Goal: Information Seeking & Learning: Stay updated

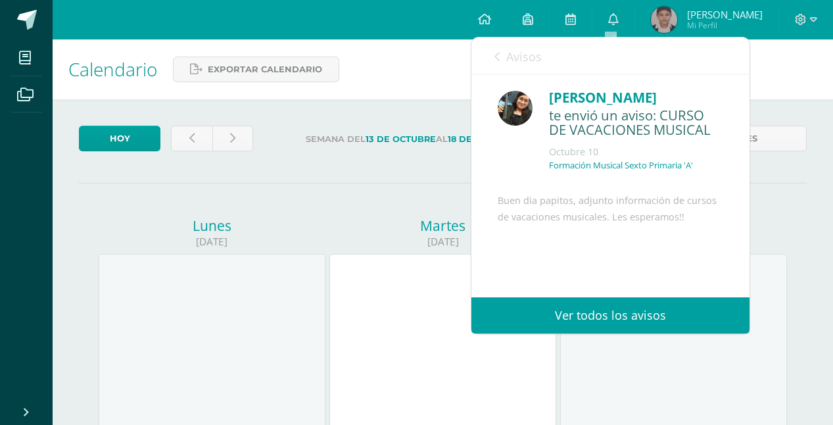
scroll to position [102, 0]
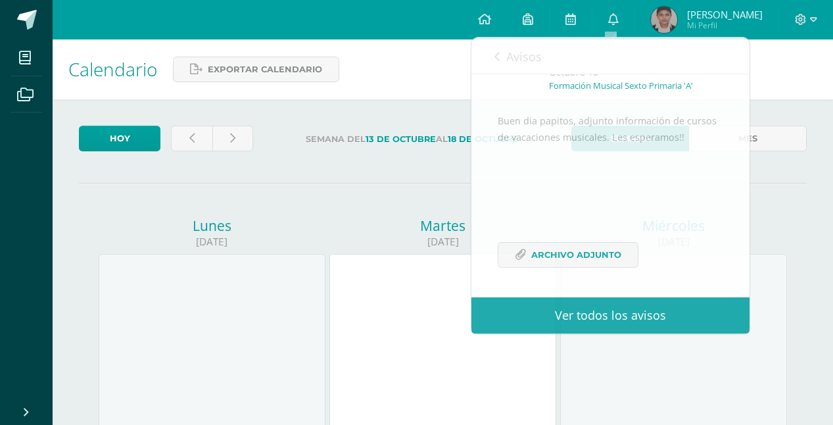
click at [396, 59] on div "Calendario Exportar calendario" at bounding box center [443, 69] width 781 height 60
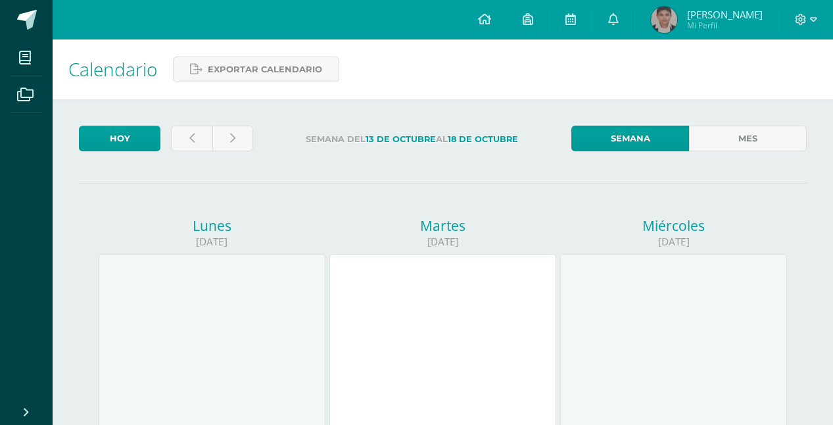
drag, startPoint x: 698, startPoint y: 11, endPoint x: 644, endPoint y: -8, distance: 57.8
drag, startPoint x: 644, startPoint y: -8, endPoint x: 560, endPoint y: 20, distance: 88.2
click at [560, 20] on link at bounding box center [571, 19] width 42 height 39
click at [610, 21] on icon at bounding box center [613, 19] width 11 height 12
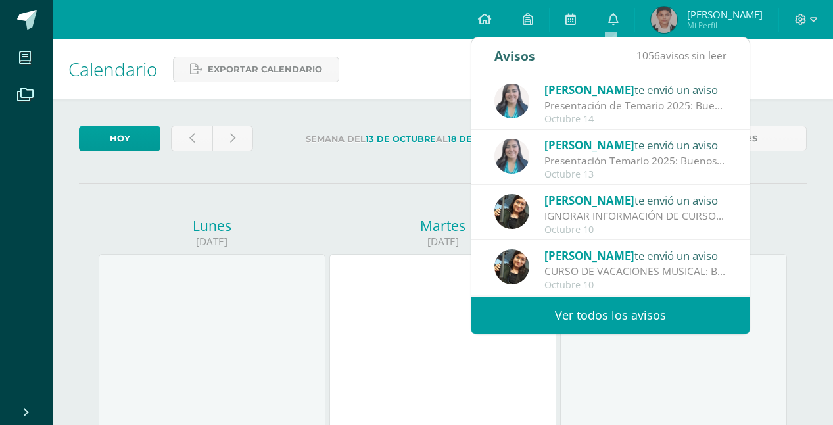
click at [596, 118] on div "Octubre 14" at bounding box center [635, 119] width 183 height 11
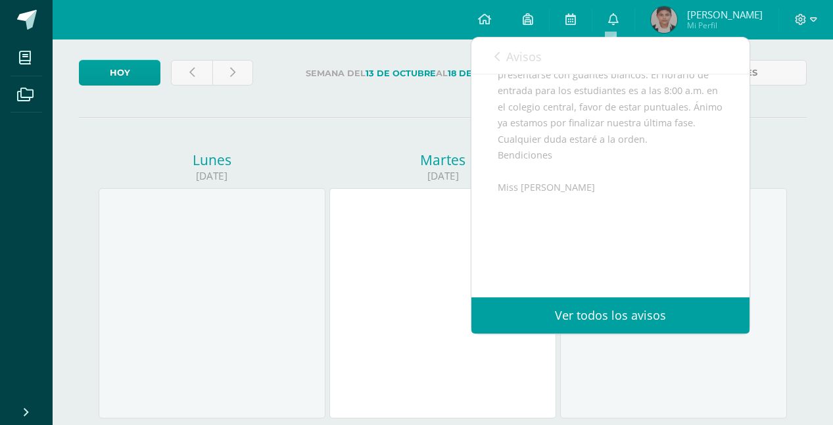
scroll to position [195, 0]
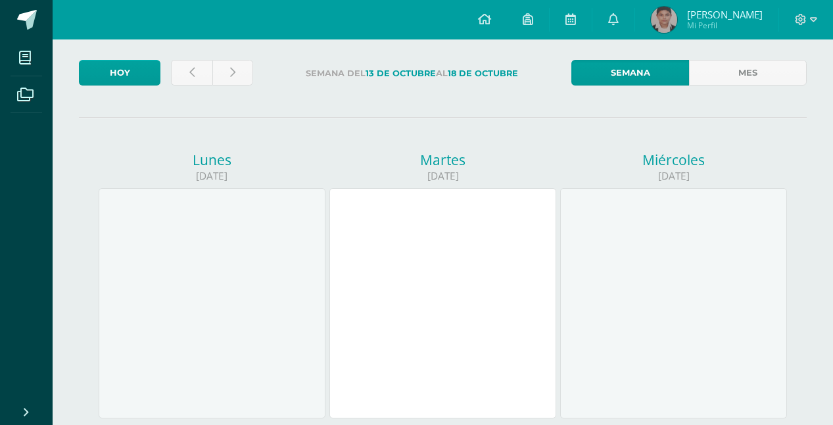
click at [609, 22] on icon at bounding box center [613, 19] width 11 height 12
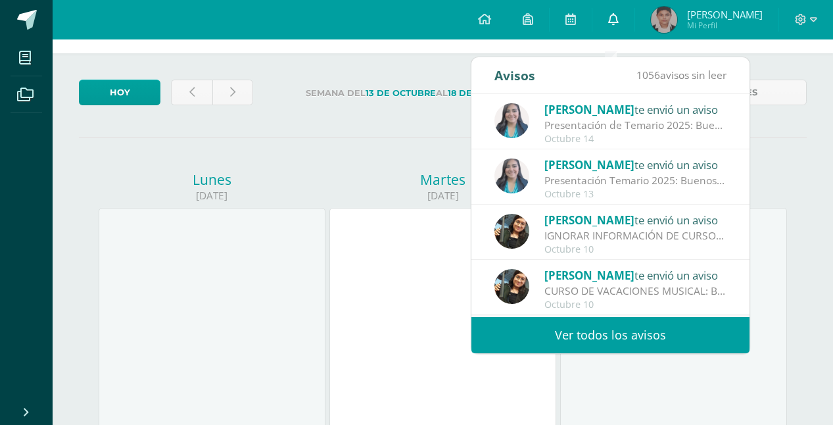
scroll to position [0, 0]
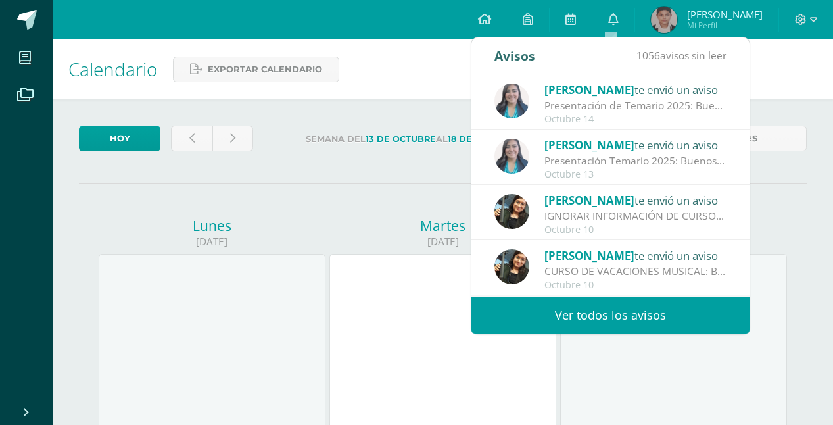
click at [632, 108] on div "Presentación de Temario 2025: Buenos días queridos padres de familia y estudian…" at bounding box center [635, 105] width 183 height 15
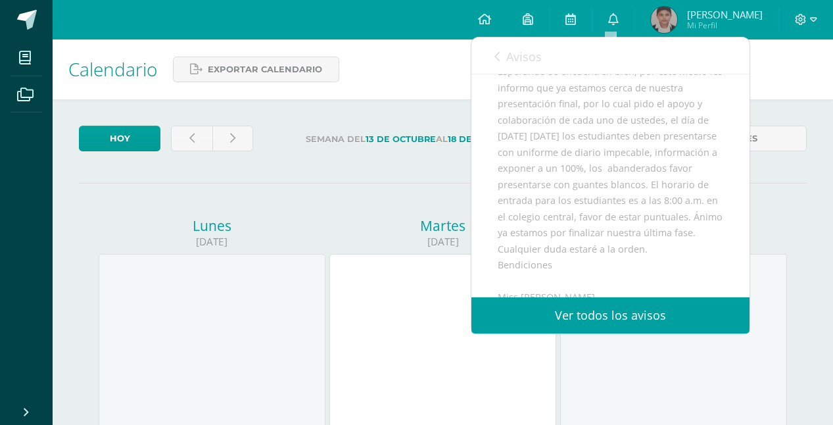
scroll to position [130, 0]
click at [608, 19] on icon at bounding box center [613, 19] width 11 height 12
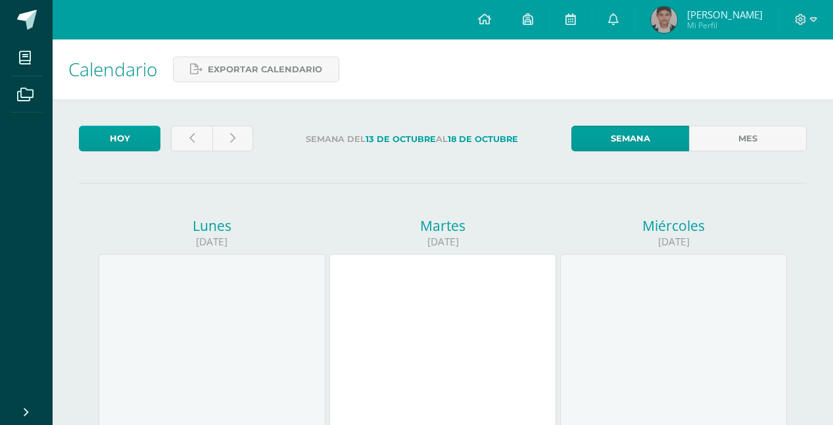
click at [369, 78] on div "Calendario Exportar calendario" at bounding box center [443, 69] width 781 height 60
click at [610, 18] on icon at bounding box center [613, 19] width 11 height 12
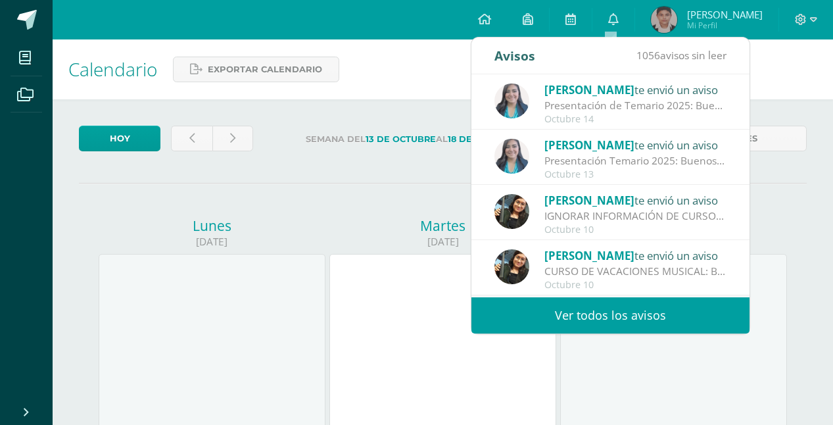
click at [645, 159] on div "Presentación Temario 2025: Buenos días queridos padres de familia y estudiantes…" at bounding box center [635, 160] width 183 height 15
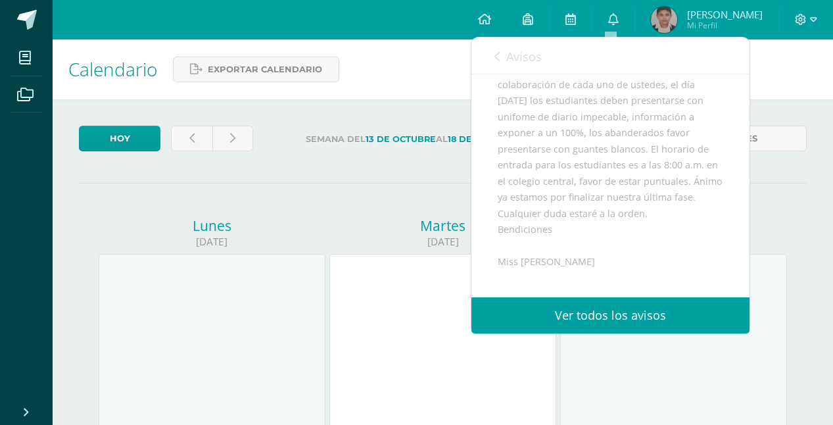
scroll to position [197, 0]
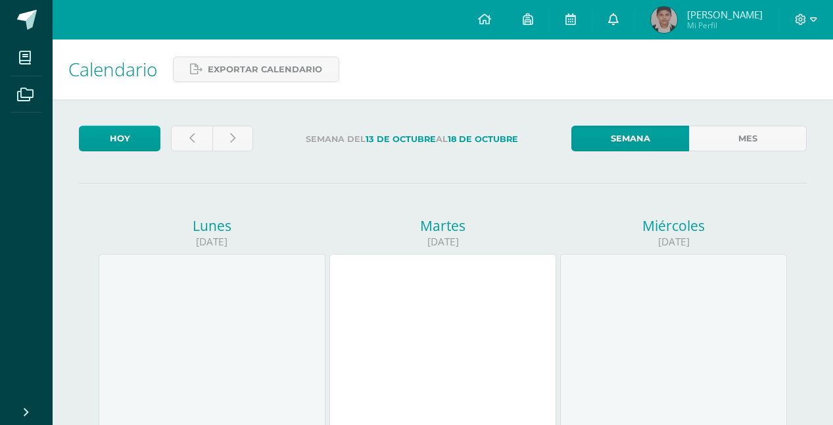
click at [610, 21] on icon at bounding box center [613, 19] width 11 height 12
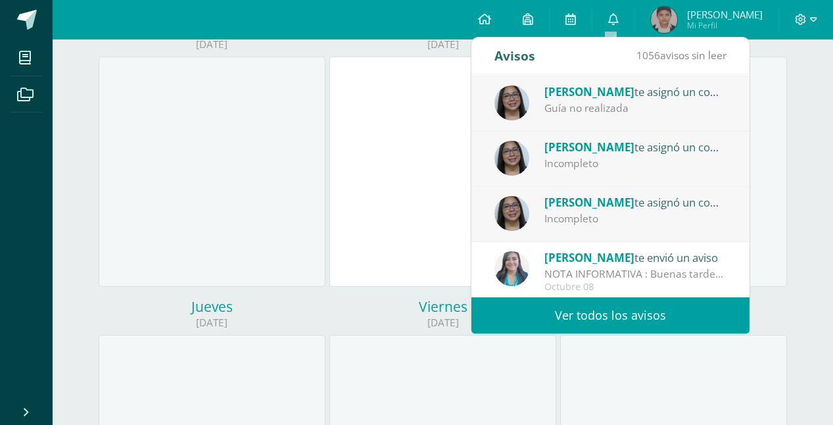
scroll to position [263, 0]
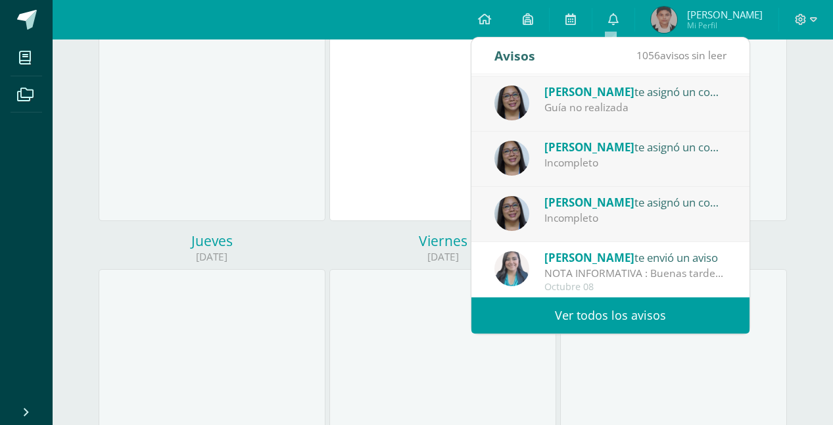
click at [631, 267] on div "NOTA INFORMATIVA : Buenas tardes queridos padres de familia y estudiantes Envío…" at bounding box center [635, 273] width 183 height 15
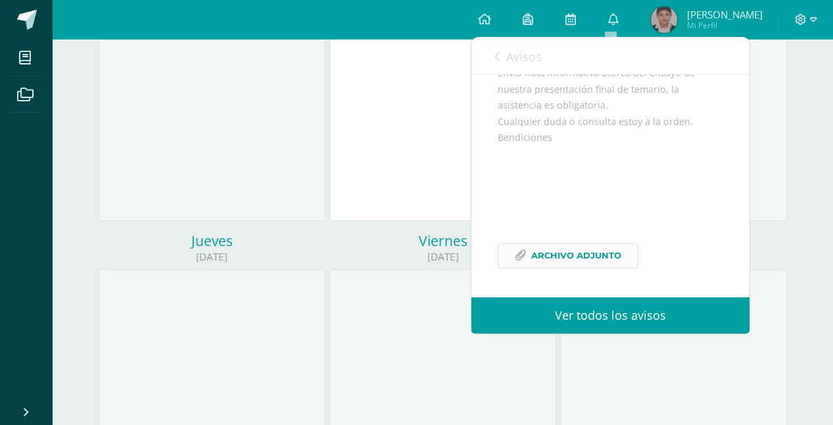
click at [610, 259] on span "Archivo Adjunto" at bounding box center [576, 255] width 90 height 24
click at [363, 168] on div at bounding box center [442, 106] width 227 height 230
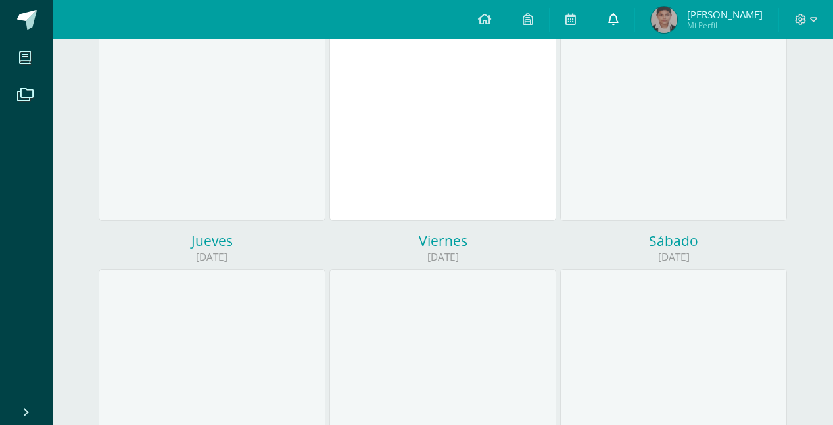
click at [604, 26] on link at bounding box center [613, 19] width 42 height 39
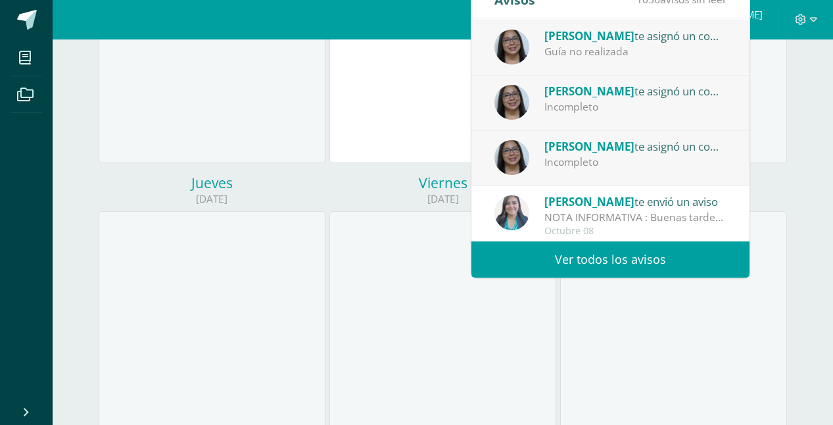
scroll to position [329, 0]
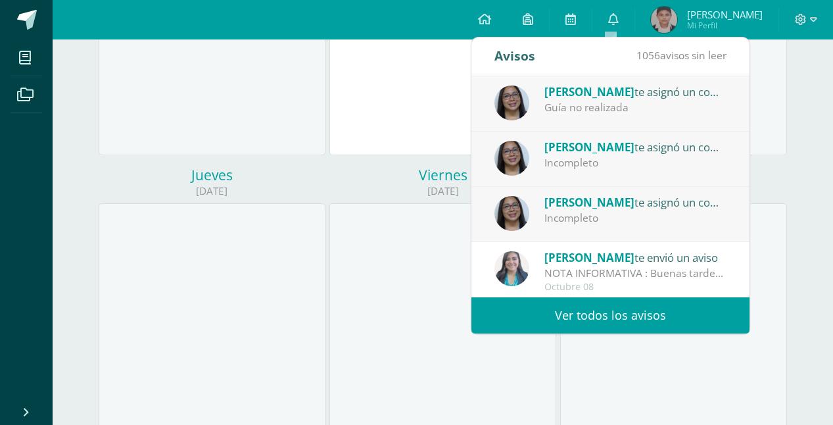
click at [735, 276] on div "[PERSON_NAME] te envió un aviso NOTA INFORMATIVA : Buenas tardes queridos padre…" at bounding box center [610, 269] width 278 height 55
click at [735, 276] on div "[PERSON_NAME] te envió un aviso Presentación de Temario 2025: Buenos días queri…" at bounding box center [749, 185] width 556 height 223
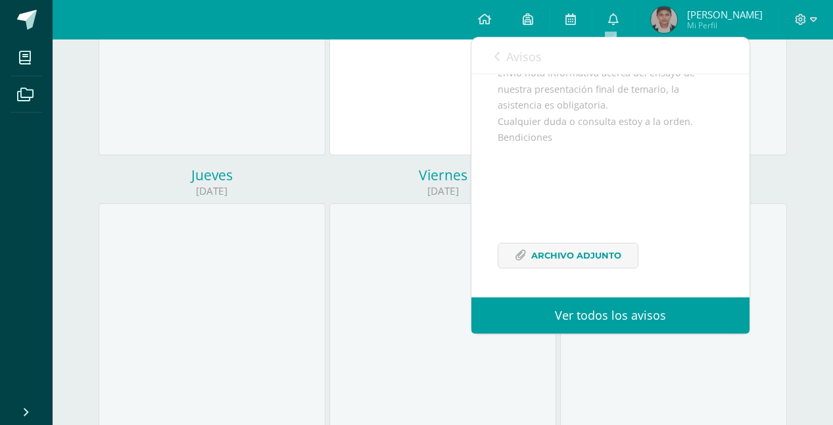
click at [579, 318] on link "Ver todos los avisos" at bounding box center [610, 315] width 278 height 36
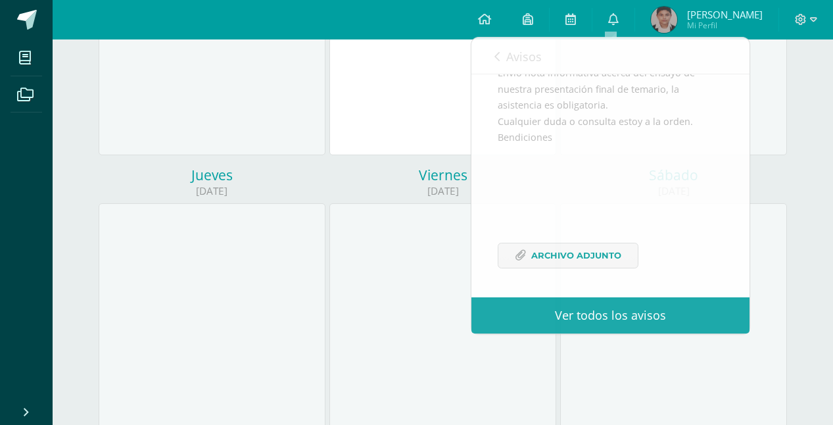
click at [401, 224] on div at bounding box center [442, 318] width 227 height 230
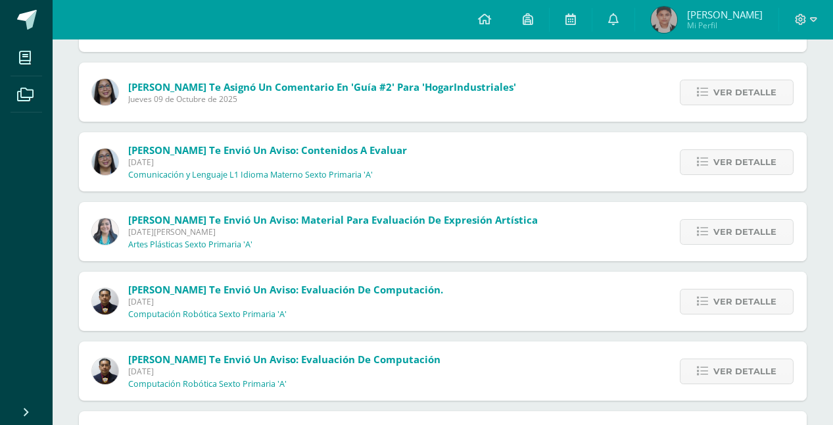
scroll to position [329, 0]
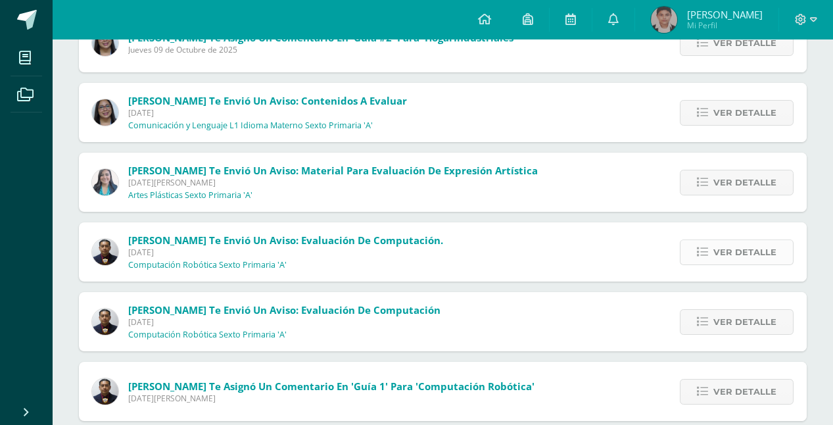
click at [740, 243] on span "Ver detalle" at bounding box center [744, 252] width 63 height 24
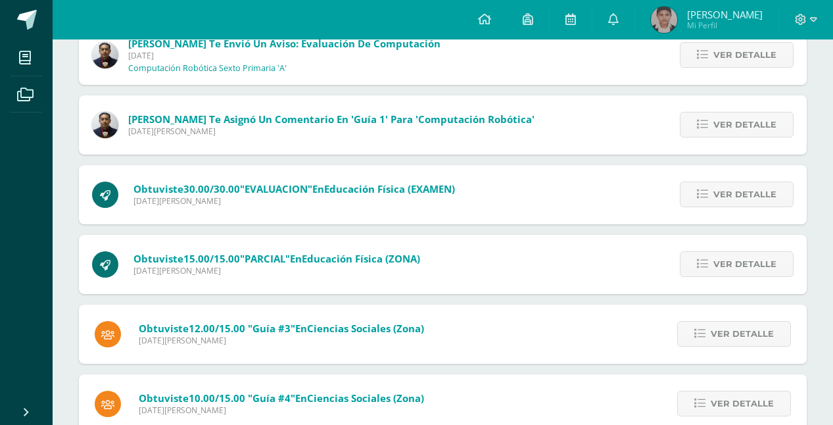
scroll to position [723, 0]
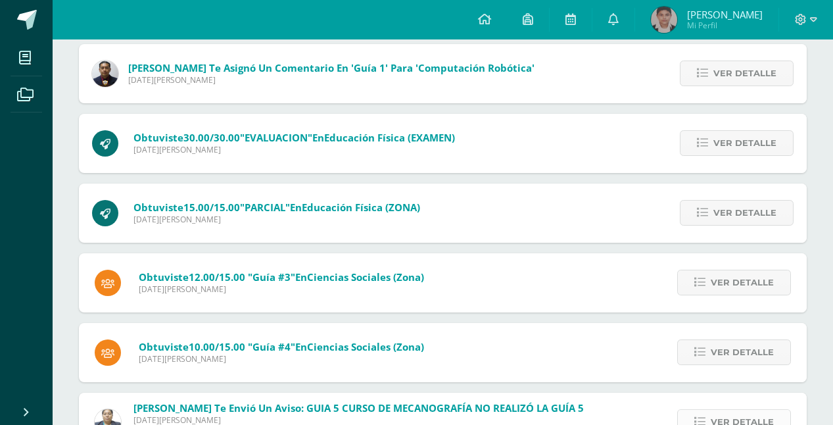
click at [701, 412] on link "Ver detalle" at bounding box center [734, 422] width 114 height 26
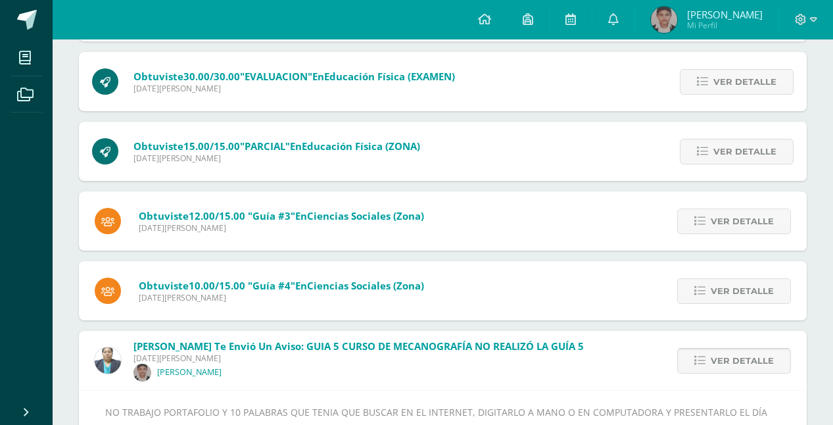
scroll to position [577, 0]
